Goal: Check status: Check status

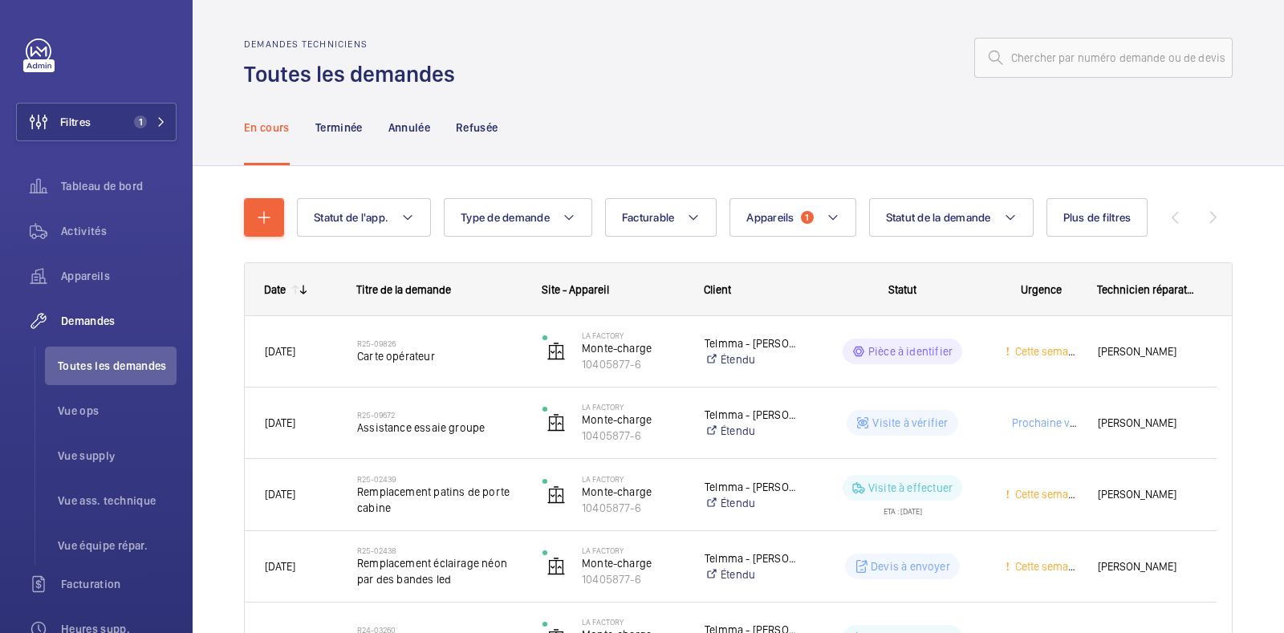
click at [744, 76] on div at bounding box center [849, 58] width 768 height 39
click at [87, 327] on span "Demandes" at bounding box center [119, 321] width 116 height 16
click at [861, 74] on div at bounding box center [849, 58] width 768 height 39
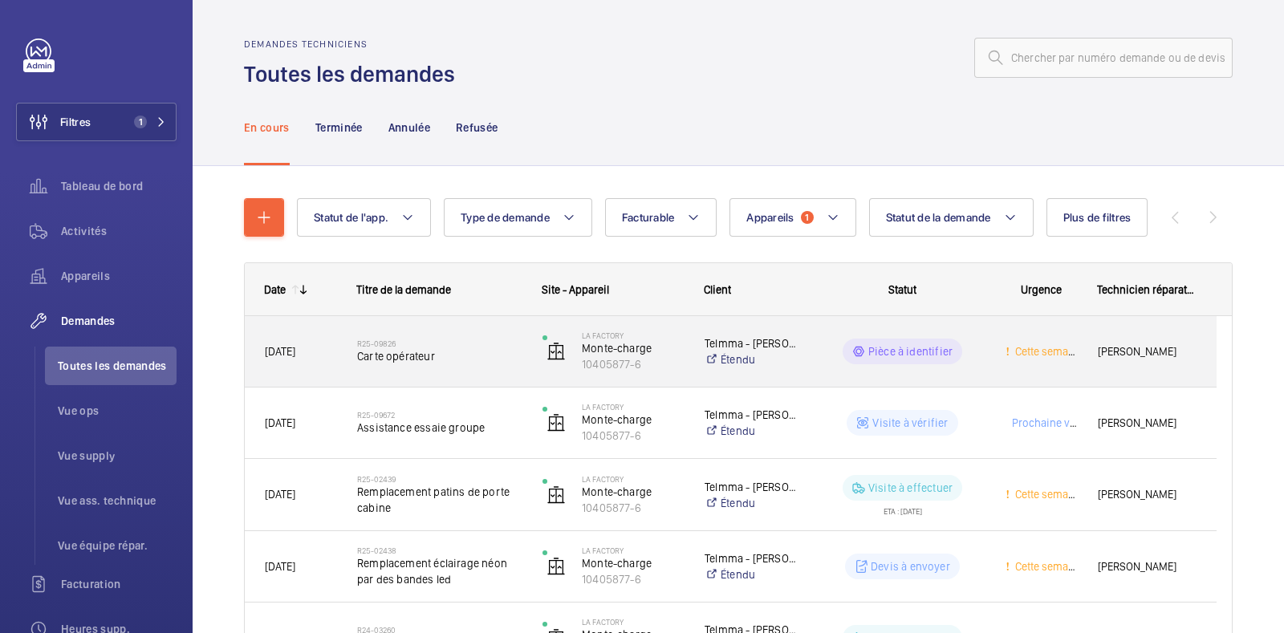
click at [403, 352] on span "Carte opérateur" at bounding box center [439, 356] width 165 height 16
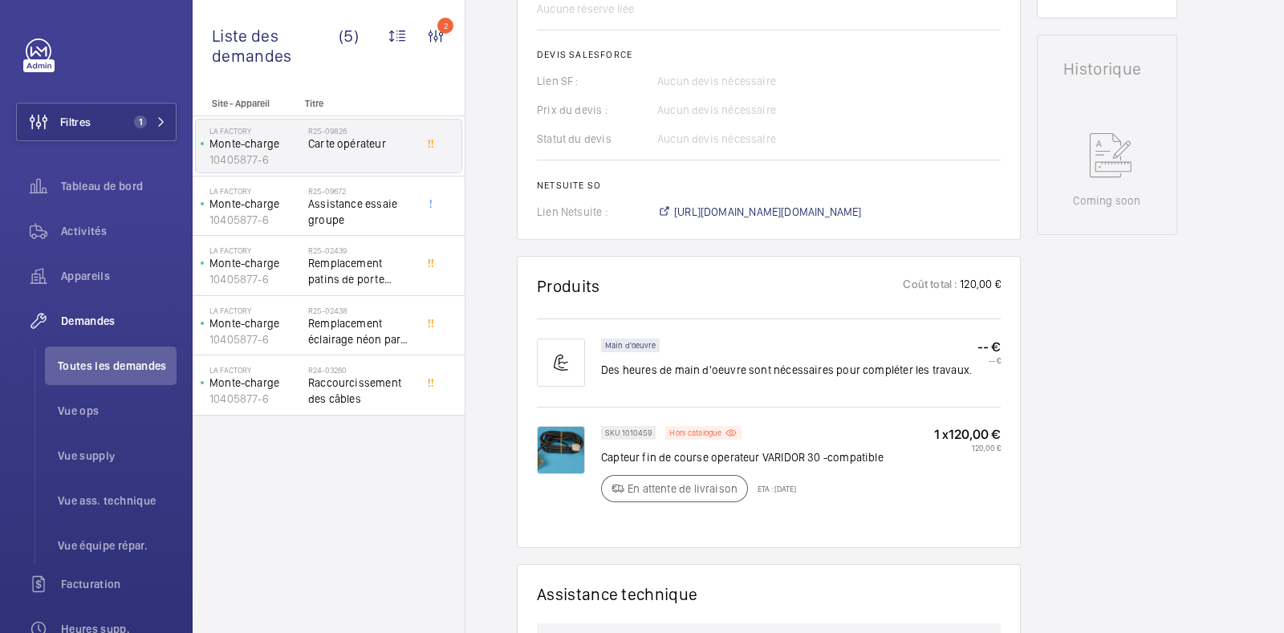
scroll to position [903, 0]
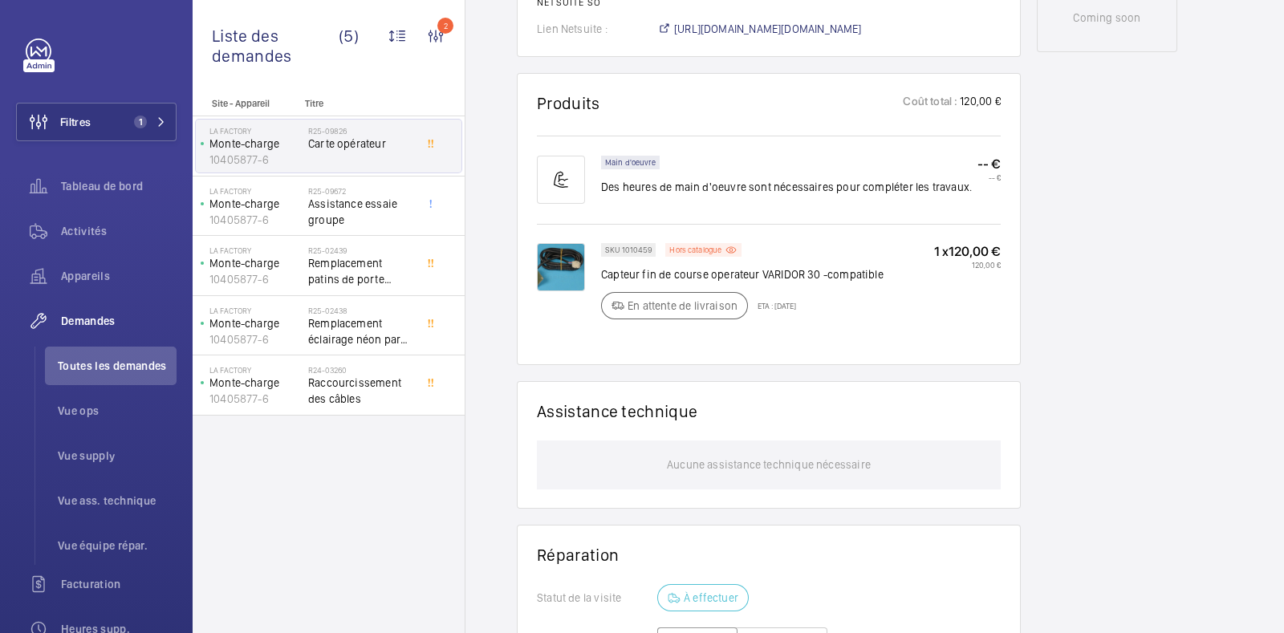
click at [791, 311] on p "ETA : [DATE]" at bounding box center [772, 306] width 48 height 10
click at [911, 327] on div "SKU 1010459 Hors catalogue Capteur fin de course operateur VARIDOR 30 -compatib…" at bounding box center [801, 286] width 400 height 86
drag, startPoint x: 847, startPoint y: 319, endPoint x: 766, endPoint y: 319, distance: 81.1
click at [766, 319] on div "SKU 1010459 Hors catalogue Capteur fin de course operateur VARIDOR 30 -compatib…" at bounding box center [742, 286] width 283 height 86
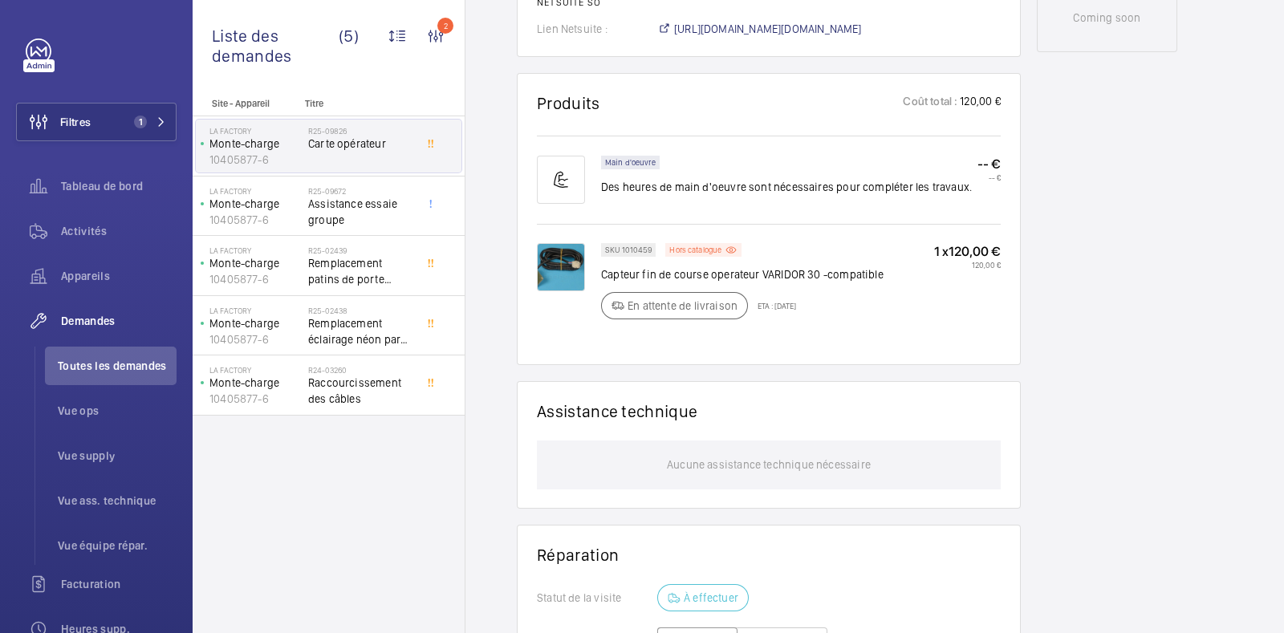
click at [832, 323] on div "SKU 1010459 Hors catalogue Capteur fin de course operateur VARIDOR 30 -compatib…" at bounding box center [742, 286] width 283 height 86
drag, startPoint x: 847, startPoint y: 340, endPoint x: 835, endPoint y: 332, distance: 14.0
click at [847, 329] on div "SKU 1010459 Hors catalogue Capteur fin de course operateur VARIDOR 30 -compatib…" at bounding box center [742, 286] width 283 height 86
click at [971, 363] on wm-front-card "Produits Coût total : 120,00 € Main d'oeuvre Des heures de main d'oeuvre sont n…" at bounding box center [769, 219] width 504 height 292
click at [562, 275] on img at bounding box center [561, 267] width 48 height 48
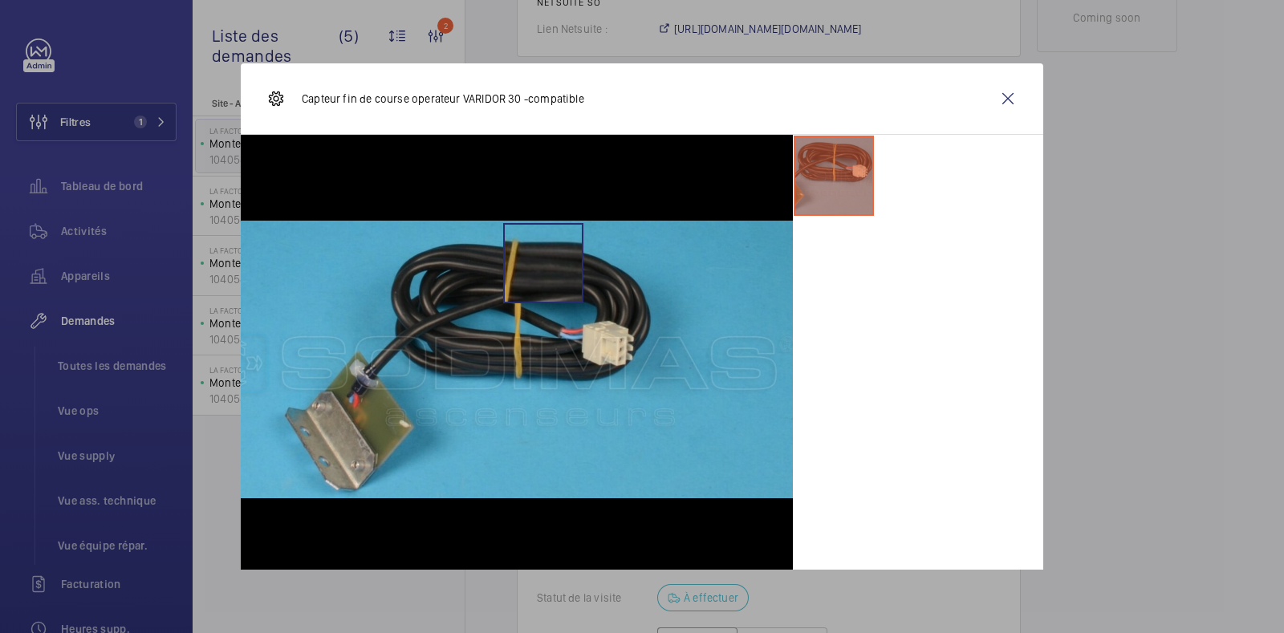
click at [562, 275] on img at bounding box center [517, 360] width 552 height 278
click at [994, 94] on wm-front-icon-button at bounding box center [1008, 98] width 39 height 39
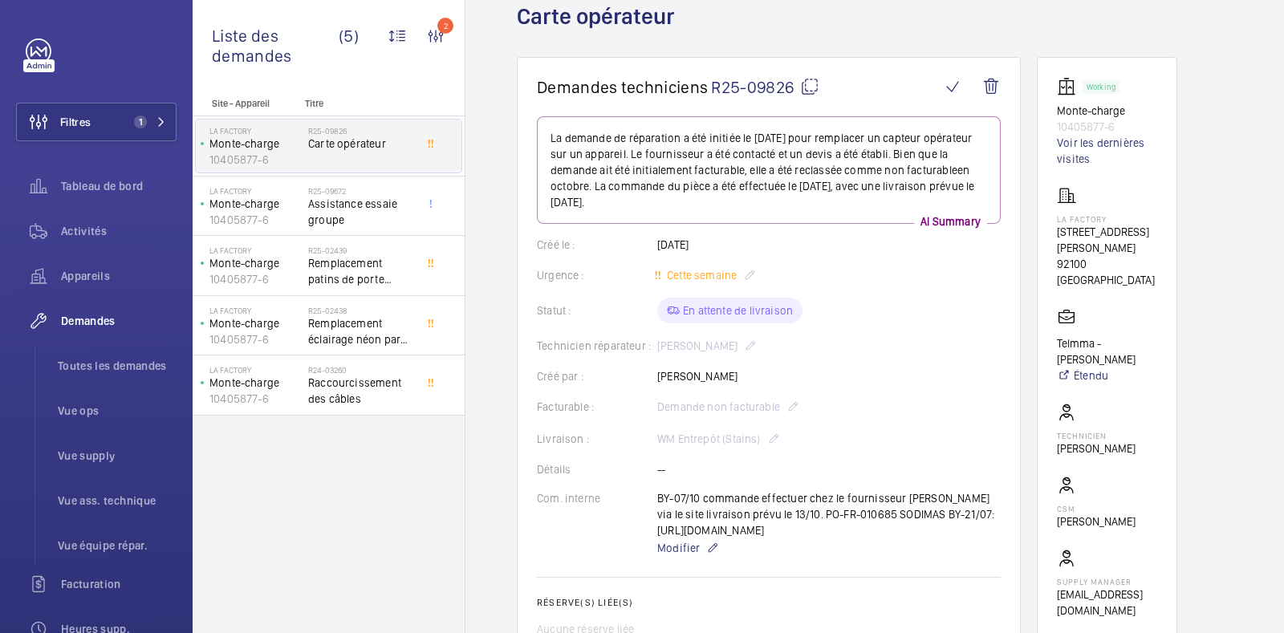
scroll to position [0, 0]
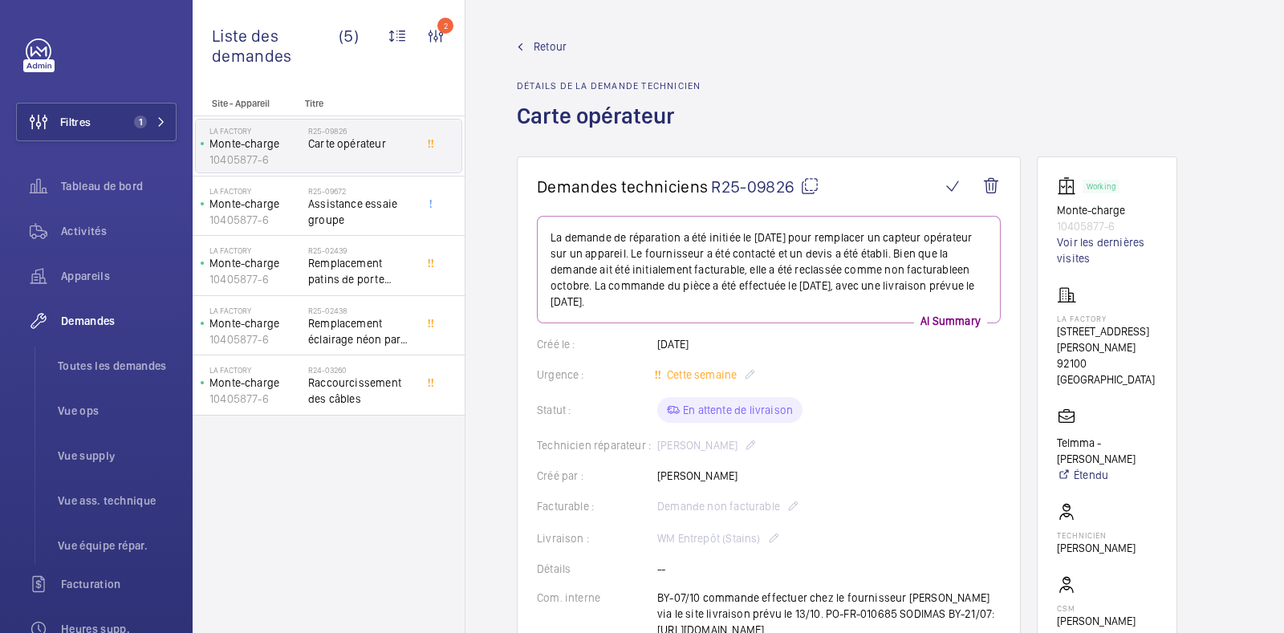
click at [807, 181] on mat-icon at bounding box center [809, 186] width 19 height 19
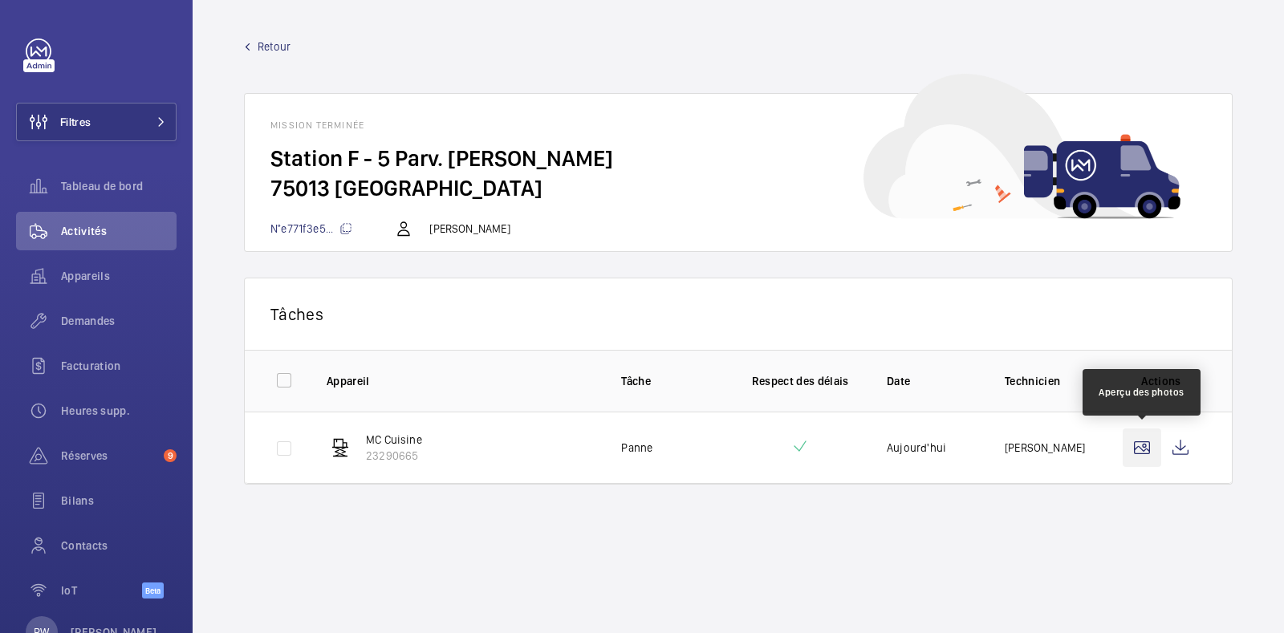
click at [1146, 448] on wm-front-icon-button at bounding box center [1142, 448] width 39 height 39
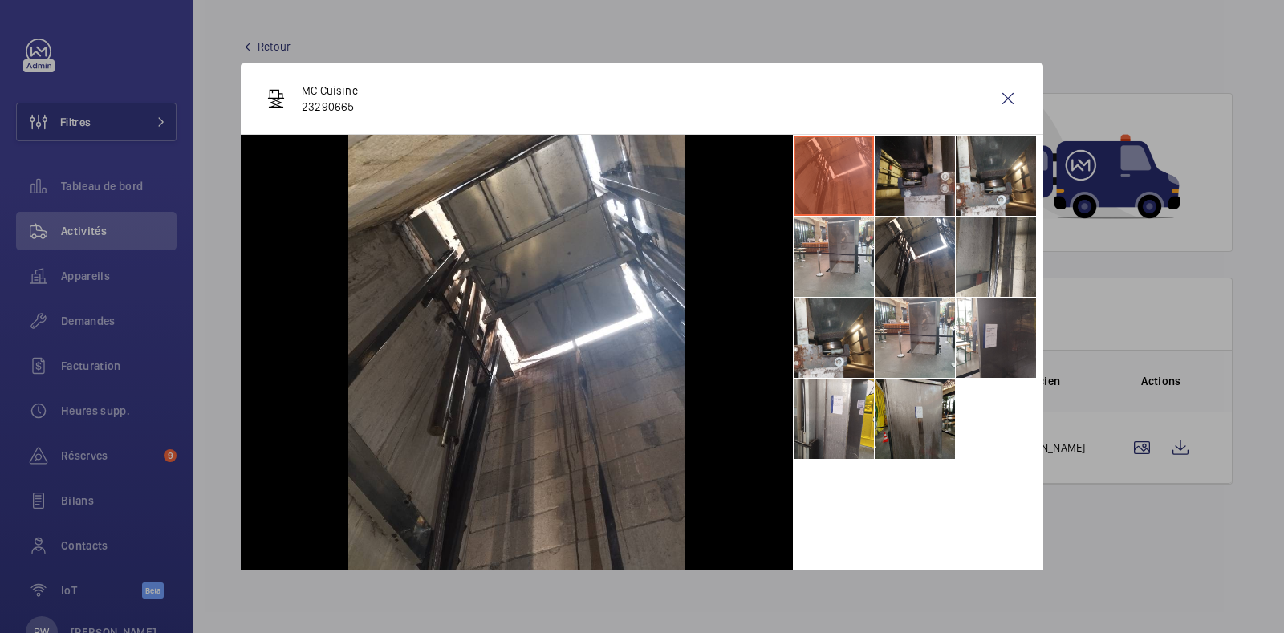
click at [875, 178] on li at bounding box center [915, 176] width 80 height 80
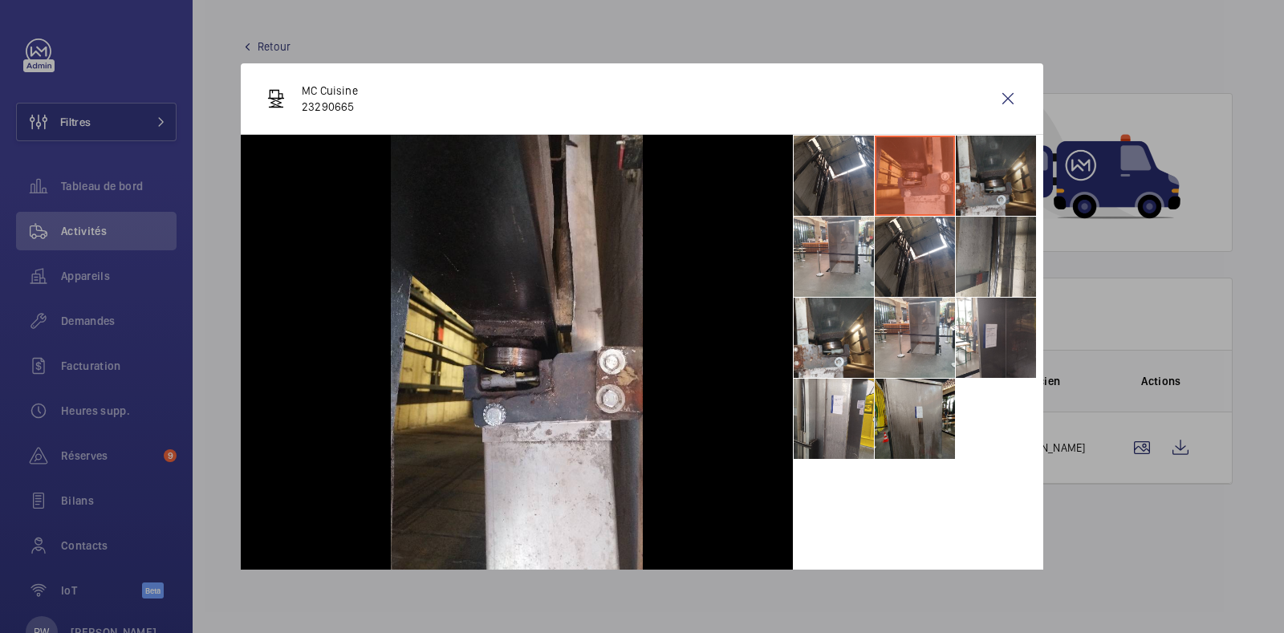
click at [958, 175] on li at bounding box center [996, 176] width 80 height 80
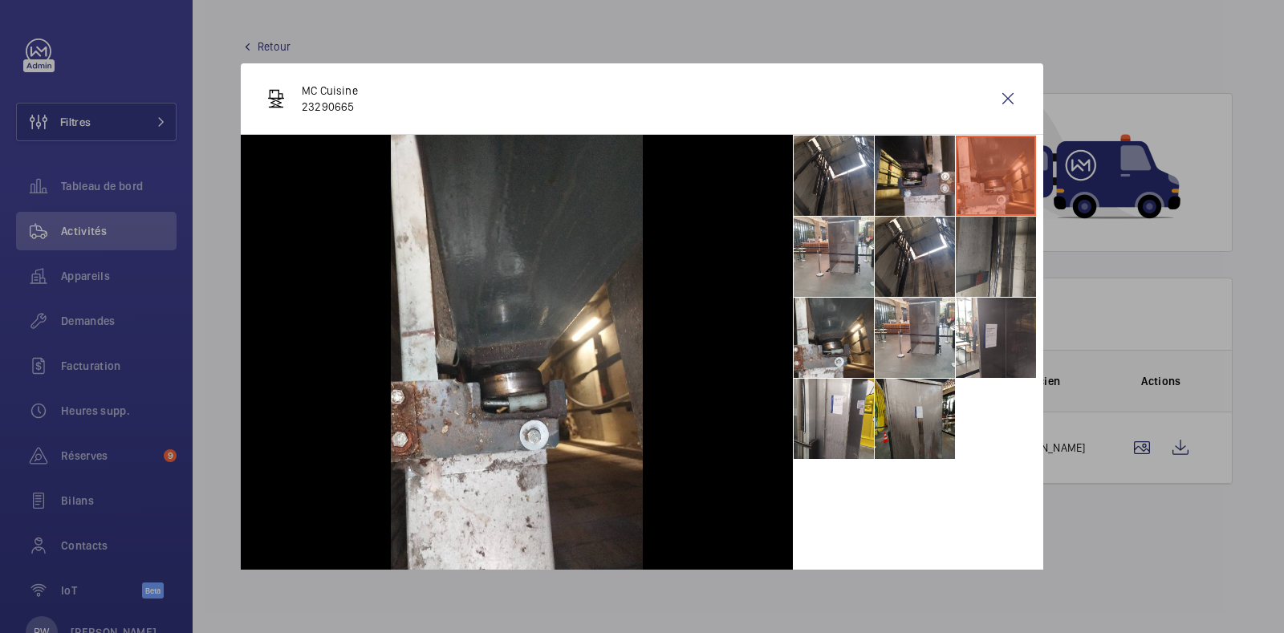
click at [969, 222] on li at bounding box center [996, 257] width 80 height 80
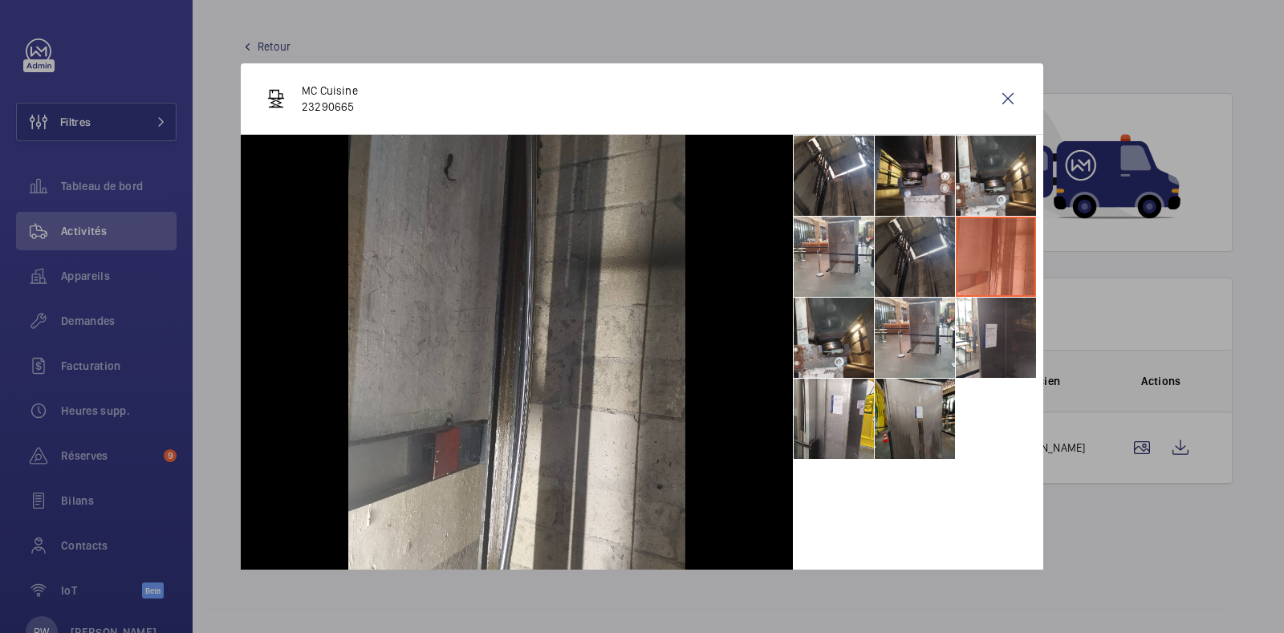
click at [895, 253] on li at bounding box center [915, 257] width 80 height 80
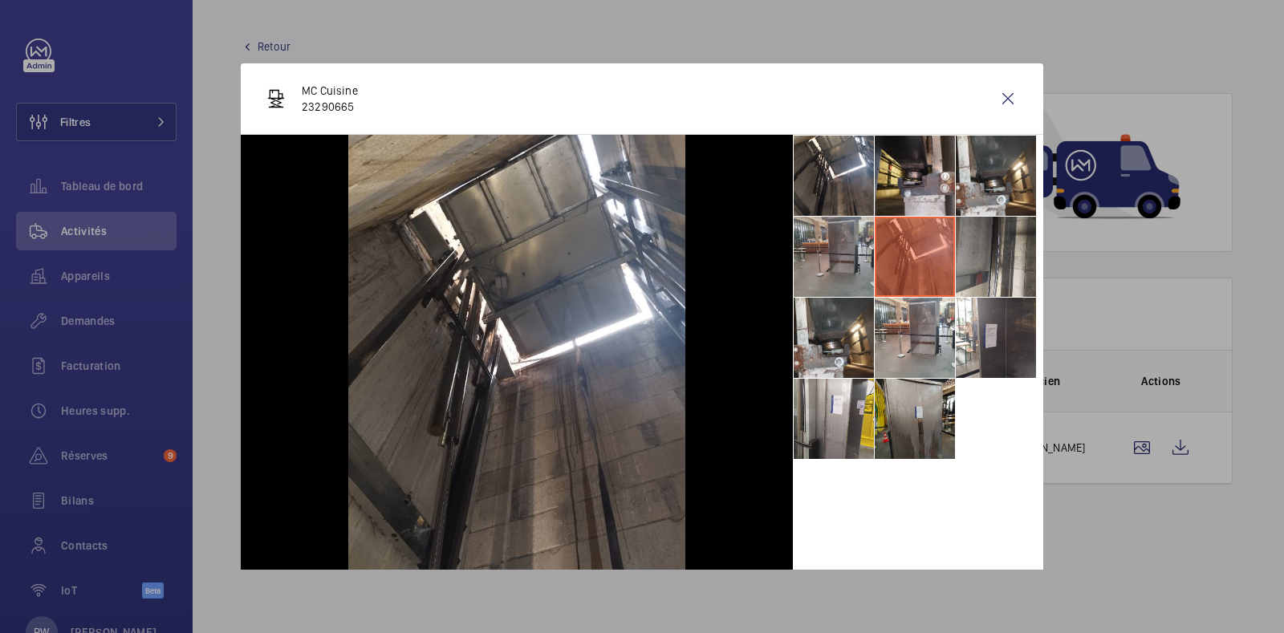
click at [816, 266] on li at bounding box center [834, 257] width 80 height 80
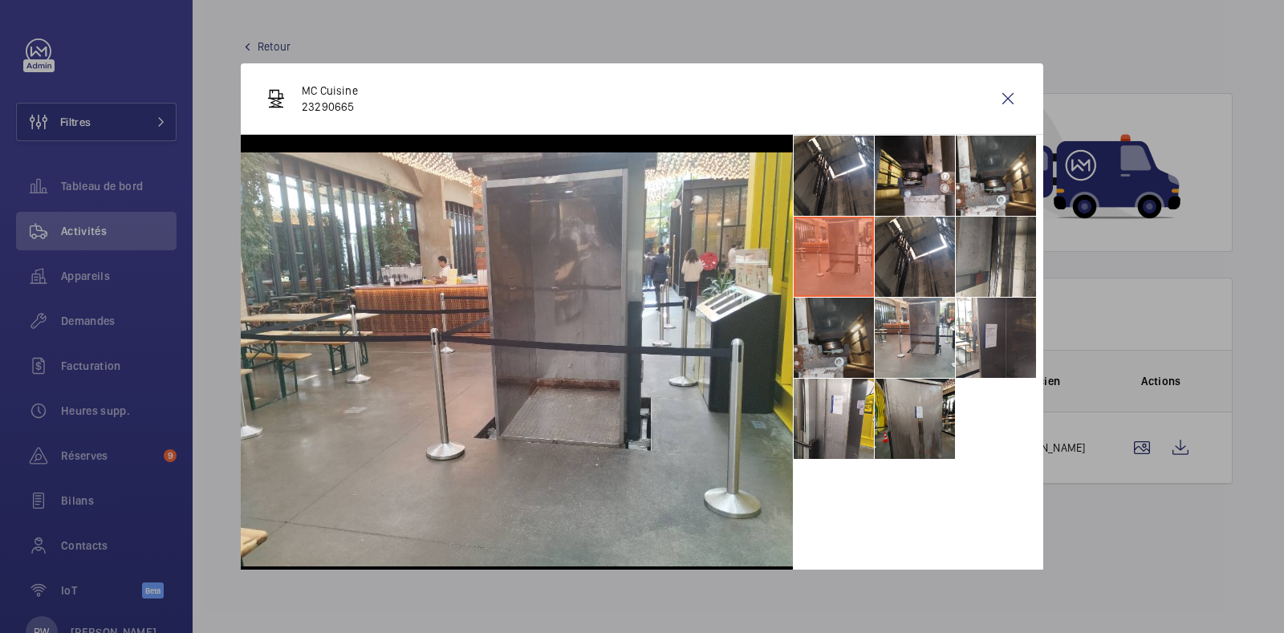
click at [829, 366] on li at bounding box center [834, 338] width 80 height 80
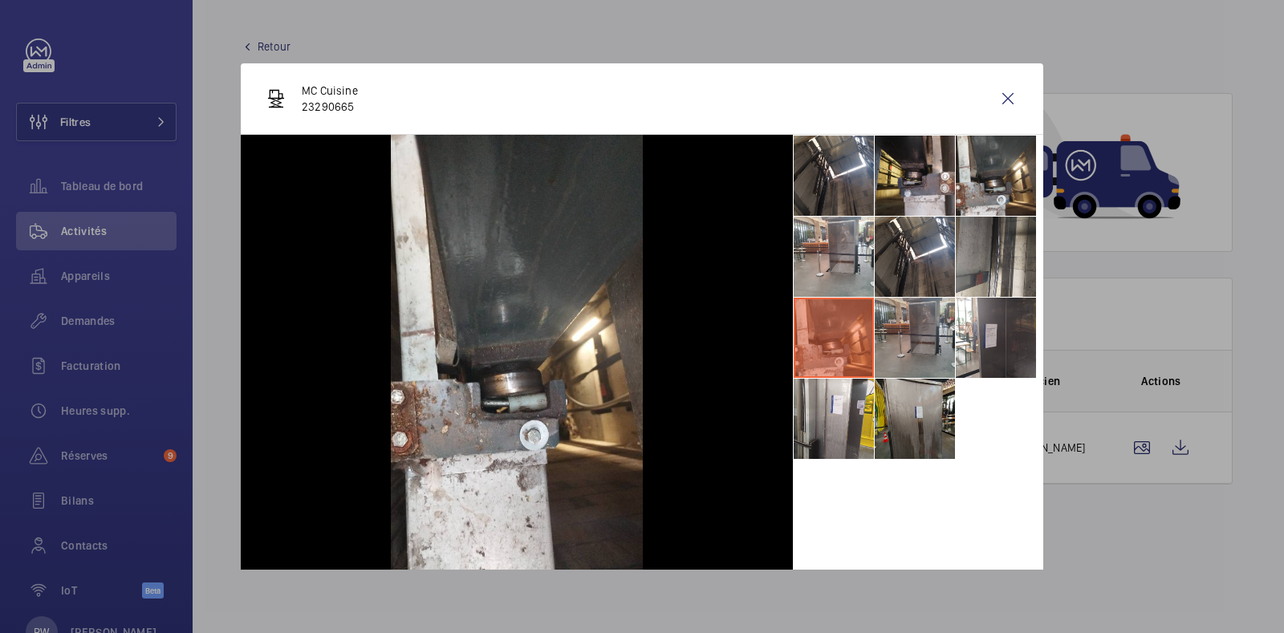
click at [902, 340] on li at bounding box center [915, 338] width 80 height 80
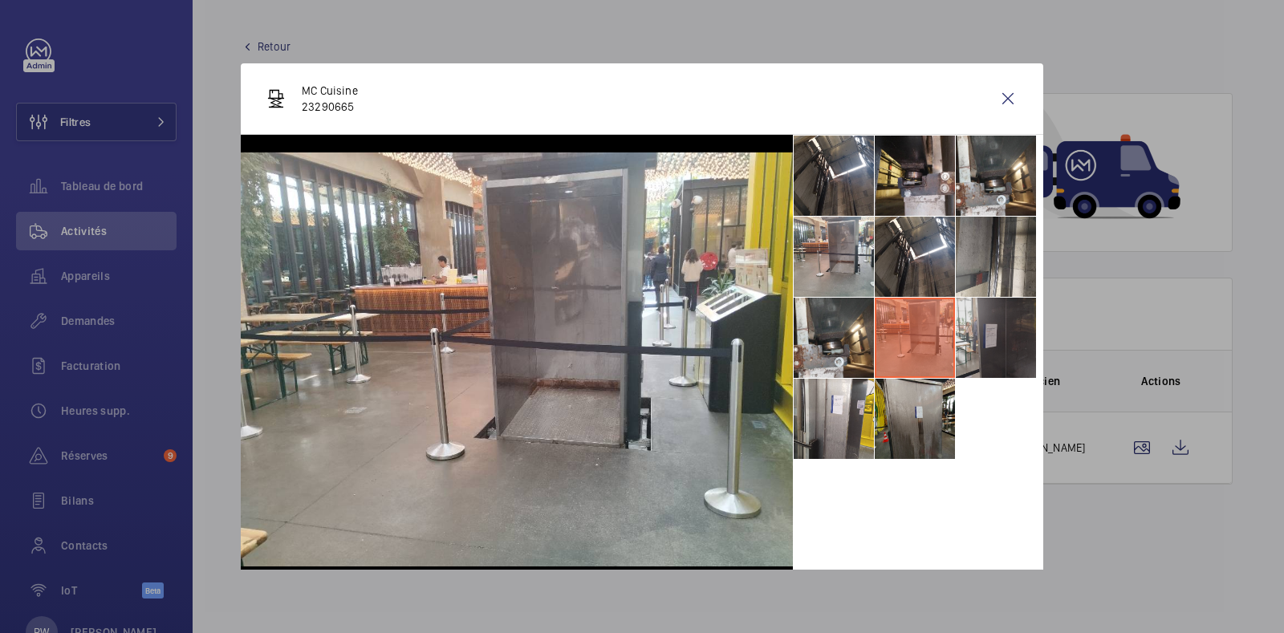
click at [967, 324] on li at bounding box center [996, 338] width 80 height 80
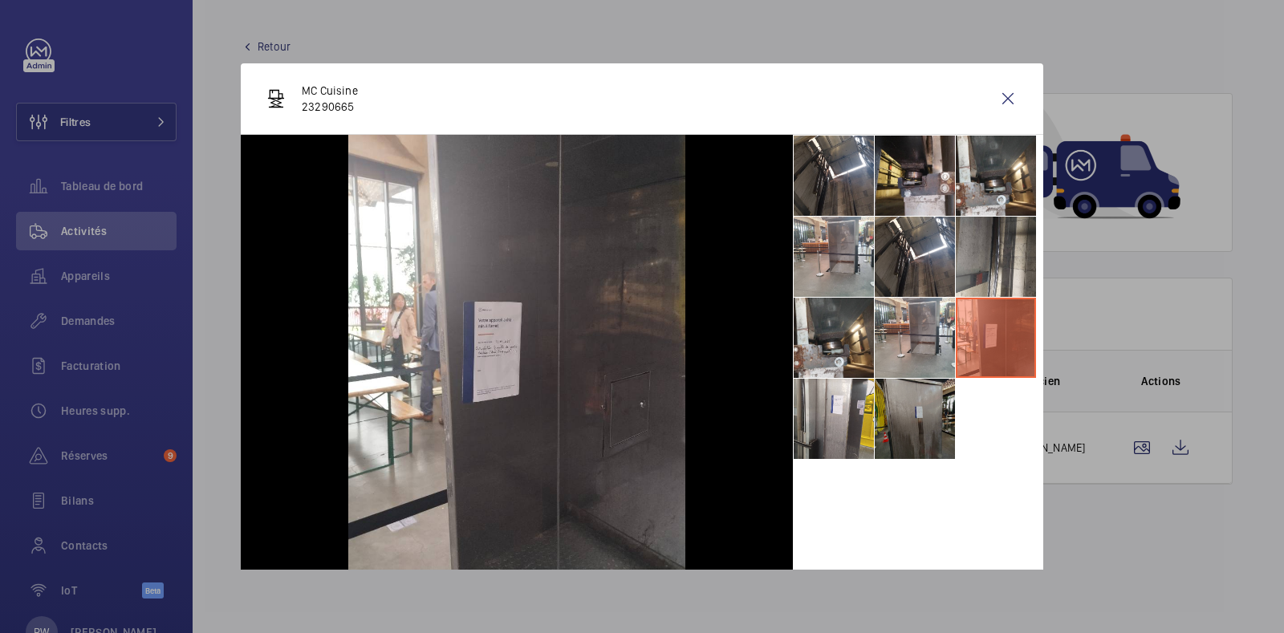
drag, startPoint x: 885, startPoint y: 413, endPoint x: 877, endPoint y: 413, distance: 8.1
click at [887, 413] on li at bounding box center [915, 419] width 80 height 80
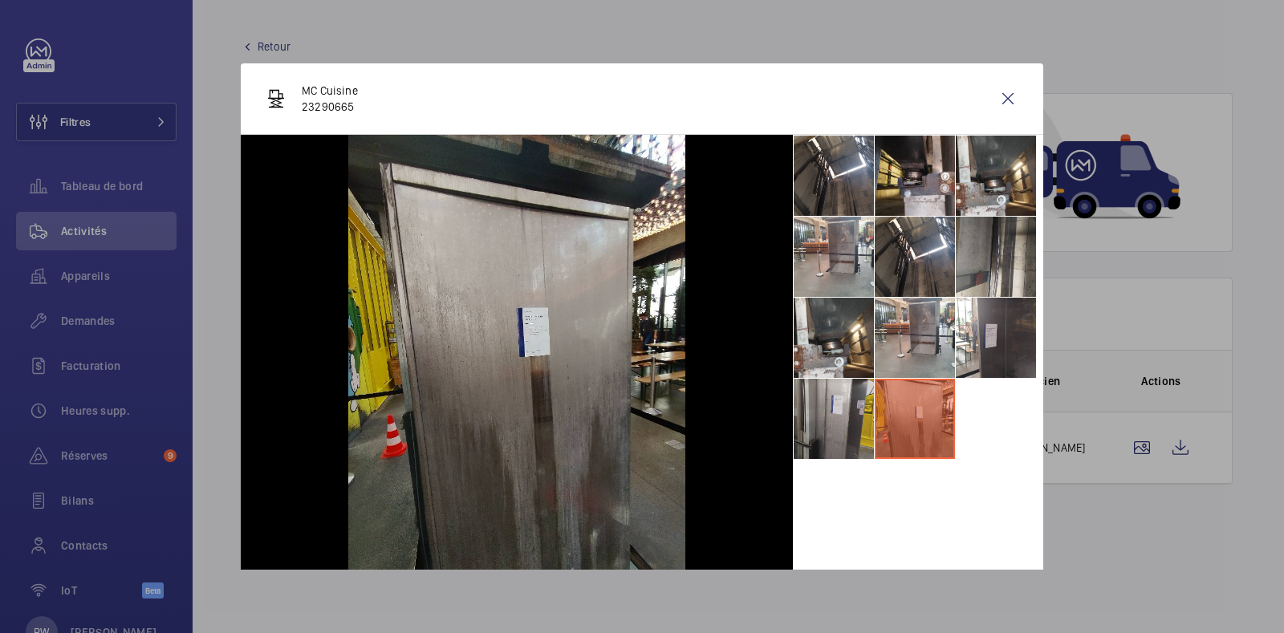
click at [837, 410] on li at bounding box center [834, 419] width 80 height 80
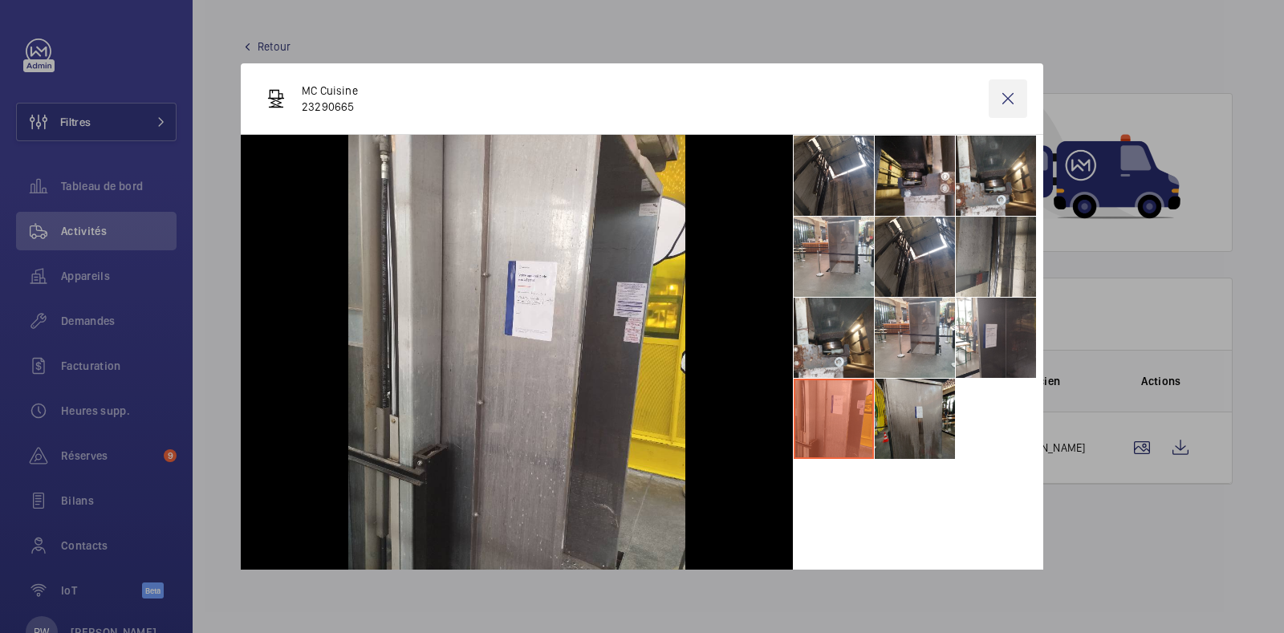
click at [990, 98] on wm-front-icon-button at bounding box center [1008, 98] width 39 height 39
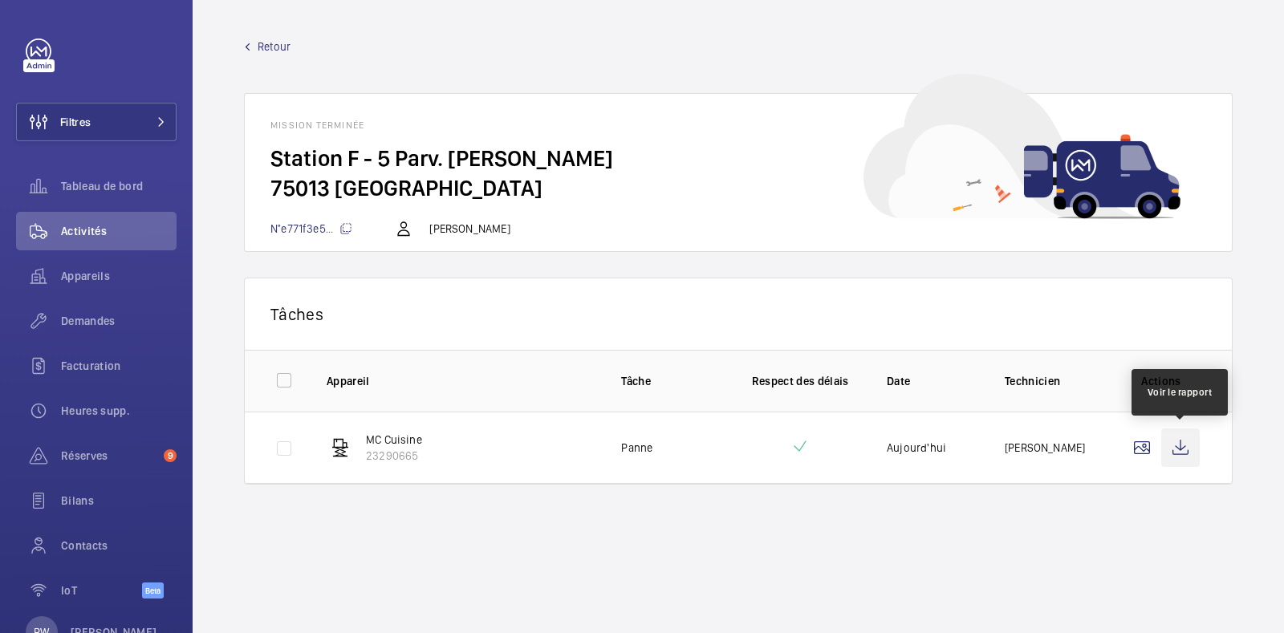
click at [1175, 446] on wm-front-icon-button at bounding box center [1181, 448] width 39 height 39
